Goal: Ask a question

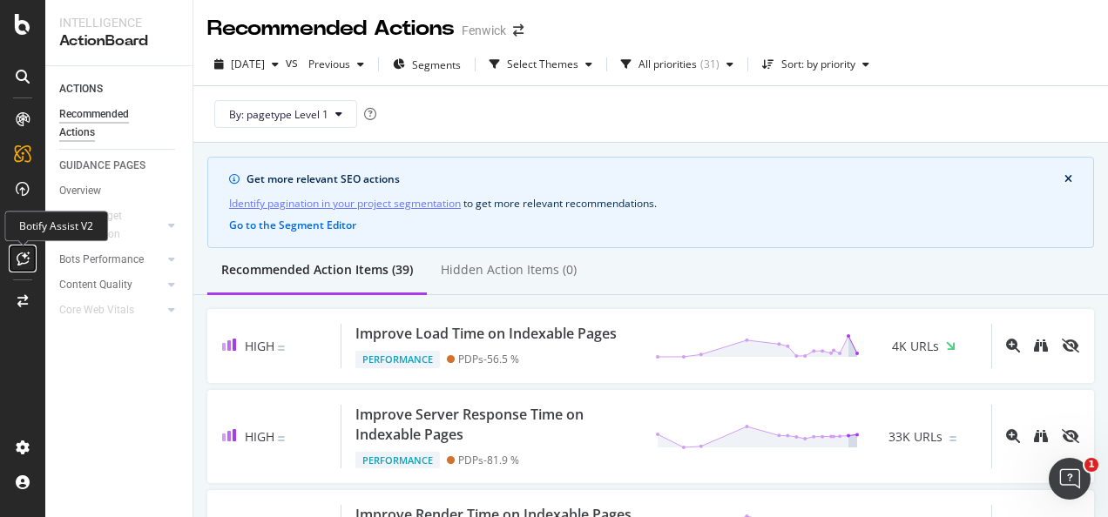
click at [20, 264] on icon at bounding box center [23, 259] width 13 height 14
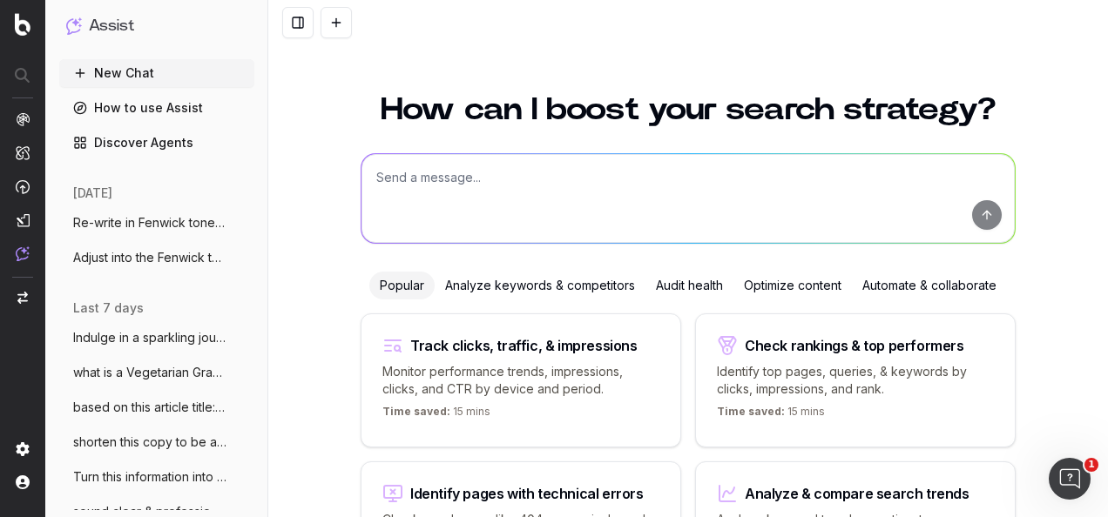
click at [436, 186] on textarea at bounding box center [687, 198] width 653 height 89
paste textarea "Adults & Children can have a spooktacular time this October with the children's…"
type textarea "Re-write in the Fenwick tone of voice: Adults & Children can have a spooktacula…"
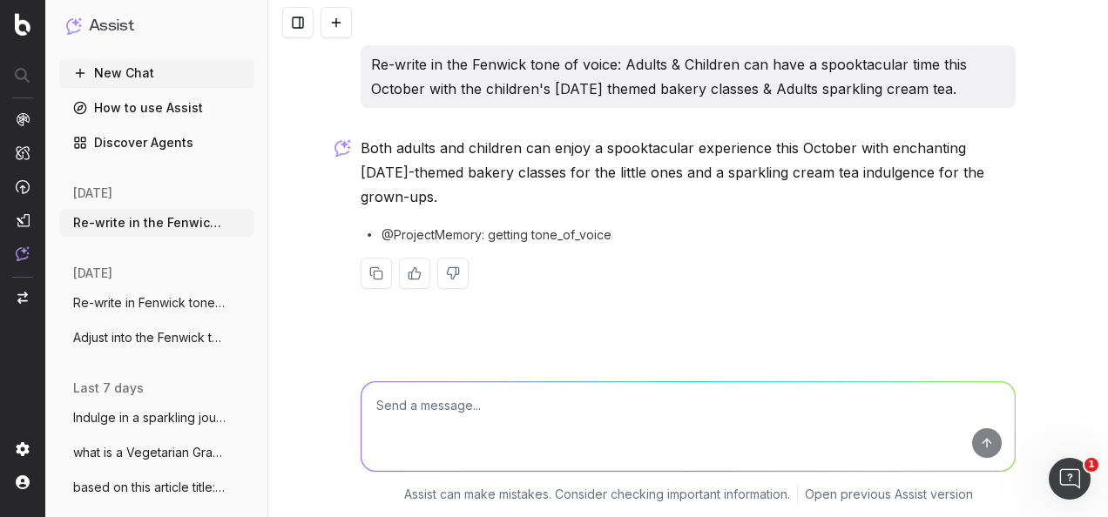
drag, startPoint x: 463, startPoint y: 197, endPoint x: 361, endPoint y: 146, distance: 113.7
click at [361, 146] on p "Both adults and children can enjoy a spooktacular experience this October with …" at bounding box center [688, 172] width 655 height 73
drag, startPoint x: 361, startPoint y: 146, endPoint x: 383, endPoint y: 153, distance: 22.9
copy p "Both adults and children can enjoy a spooktacular experience this October with …"
